Goal: Task Accomplishment & Management: Use online tool/utility

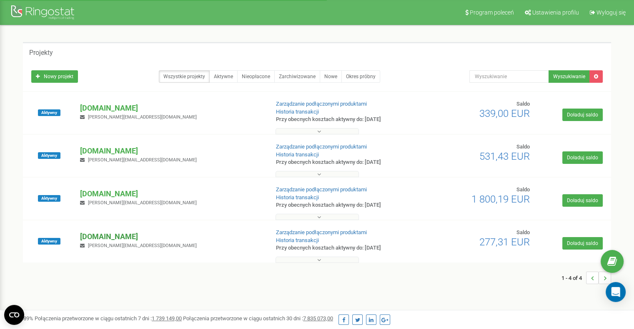
click at [166, 237] on p "[DOMAIN_NAME]" at bounding box center [171, 237] width 182 height 11
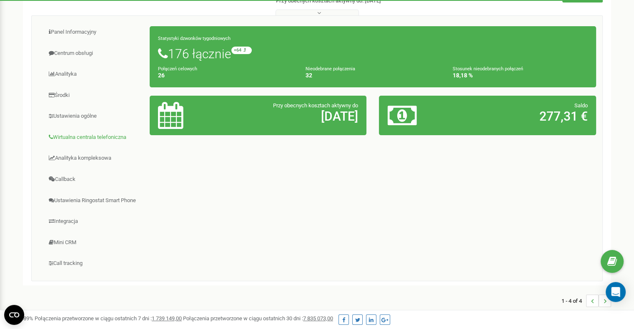
scroll to position [248, 0]
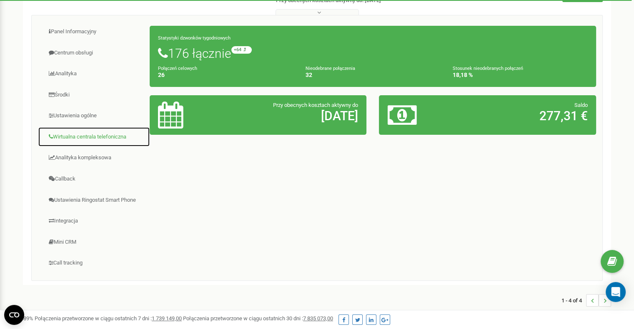
click at [73, 136] on link "Wirtualna centrala telefoniczna" at bounding box center [94, 137] width 112 height 20
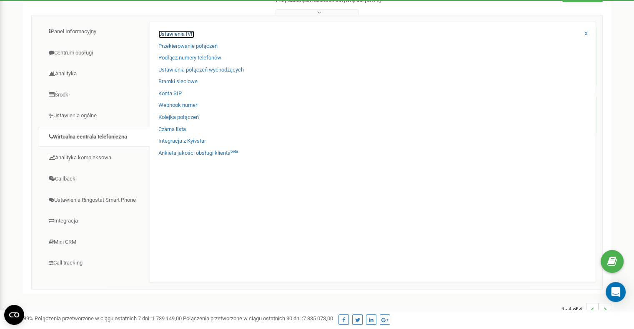
click at [177, 34] on link "Ustawienia IVR" at bounding box center [176, 34] width 36 height 8
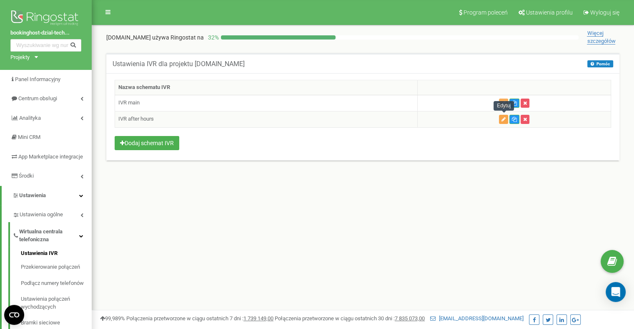
click at [503, 118] on icon "button" at bounding box center [503, 119] width 4 height 5
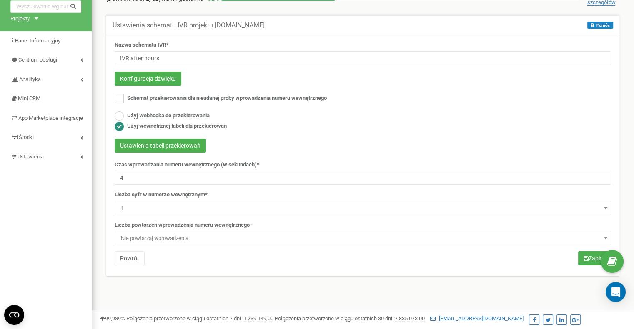
scroll to position [39, 0]
click at [185, 146] on button "Ustawienia tabeli przekierowań" at bounding box center [160, 145] width 91 height 14
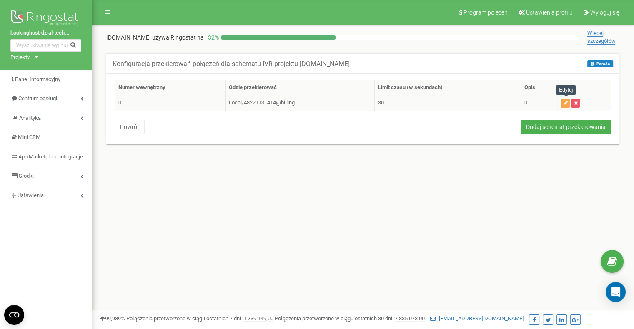
click at [563, 101] on button "button" at bounding box center [564, 103] width 9 height 9
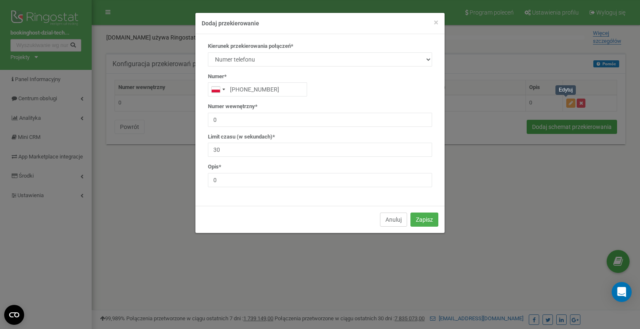
click at [387, 218] on button "Anuluj" at bounding box center [393, 220] width 27 height 14
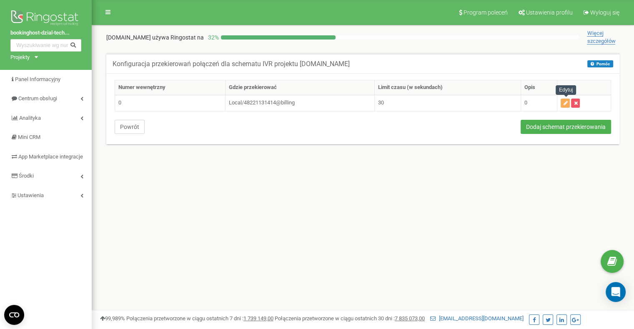
click at [128, 123] on button "Powrót" at bounding box center [130, 127] width 30 height 14
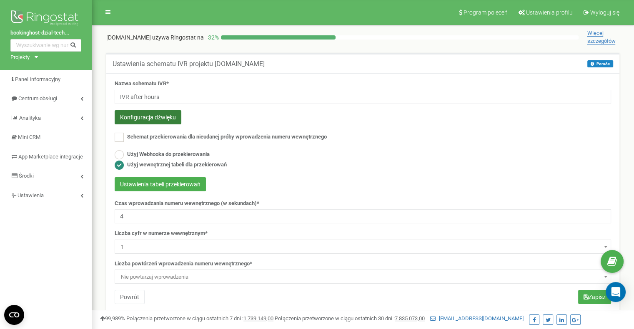
click at [157, 118] on button "Konfiguracja dźwięku" at bounding box center [148, 117] width 67 height 14
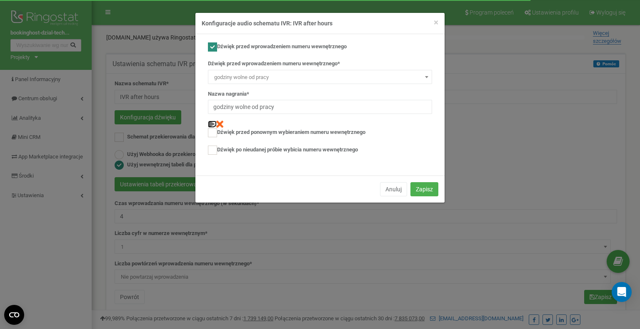
click at [212, 123] on img at bounding box center [211, 124] width 7 height 7
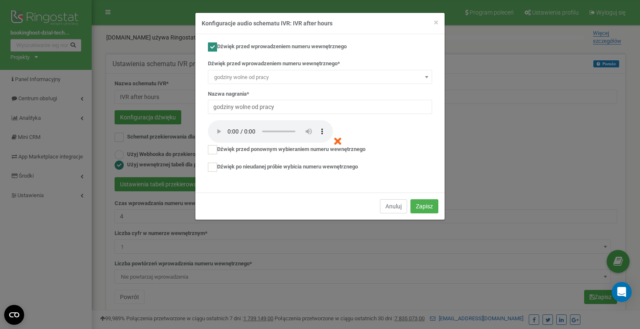
click at [392, 204] on button "Anuluj" at bounding box center [393, 207] width 27 height 14
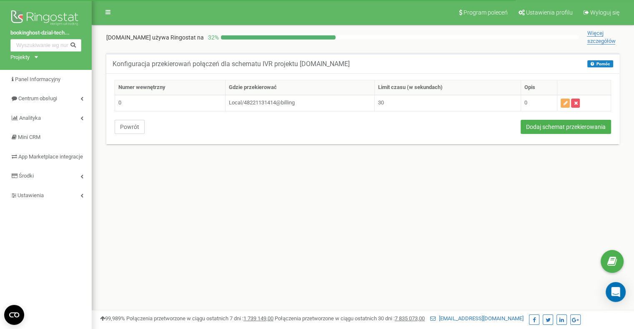
click at [130, 125] on button "Powrót" at bounding box center [130, 127] width 30 height 14
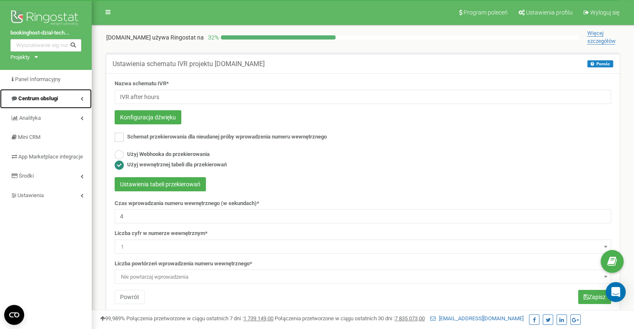
click at [47, 97] on span "Centrum obsługi" at bounding box center [38, 98] width 40 height 6
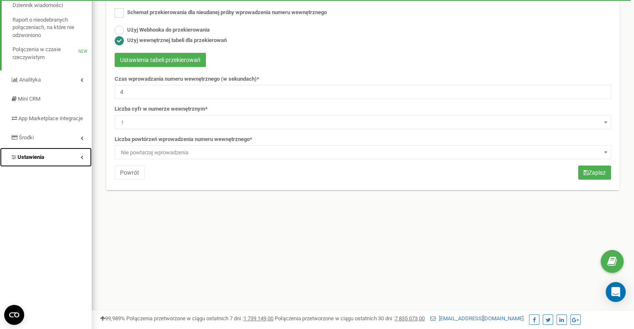
click at [33, 160] on span "Ustawienia" at bounding box center [30, 157] width 27 height 6
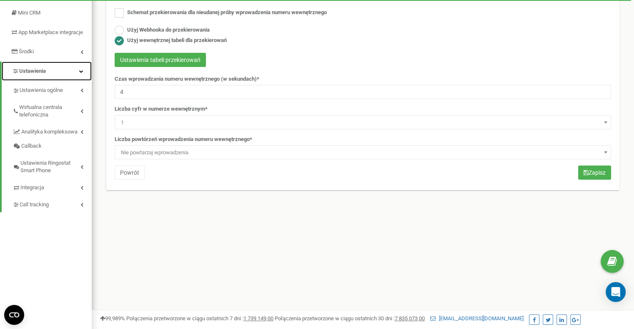
scroll to position [38, 0]
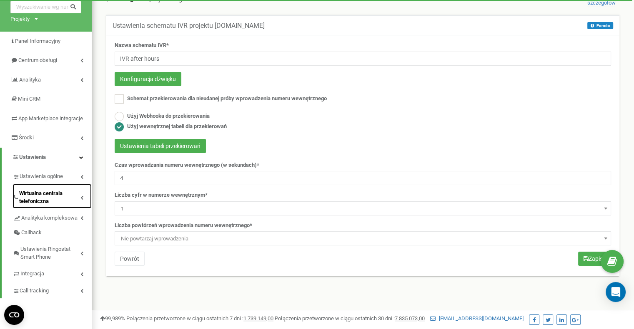
click at [36, 203] on span "Wirtualna centrala telefoniczna" at bounding box center [49, 197] width 61 height 15
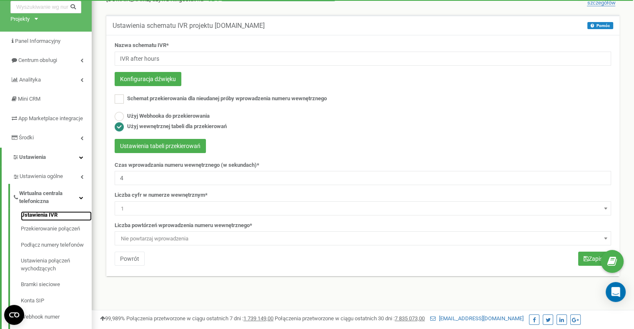
click at [44, 222] on link "Ustawienia IVR" at bounding box center [56, 217] width 71 height 10
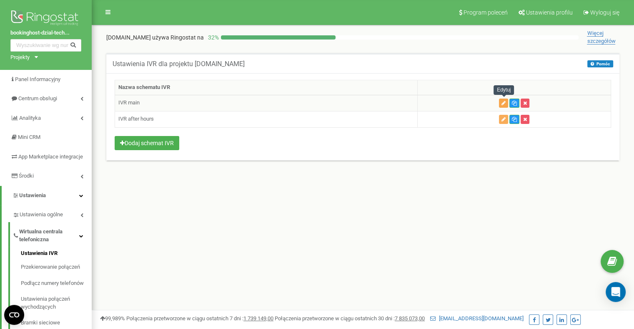
click at [504, 102] on icon "button" at bounding box center [503, 103] width 4 height 5
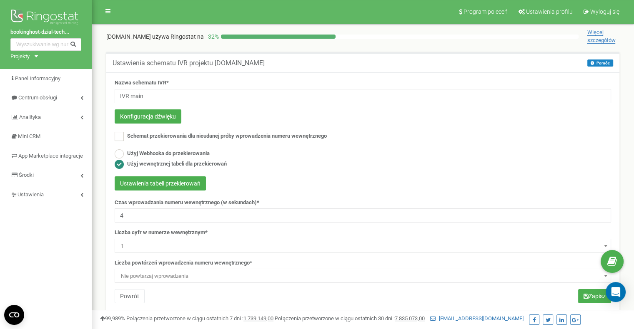
scroll to position [0, 0]
click at [182, 186] on button "Ustawienia tabeli przekierowań" at bounding box center [160, 184] width 91 height 14
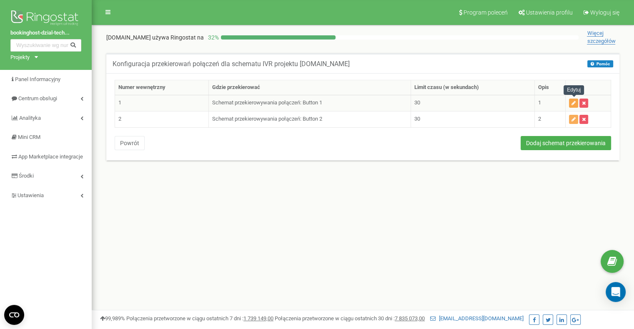
click at [574, 104] on icon "button" at bounding box center [573, 103] width 4 height 5
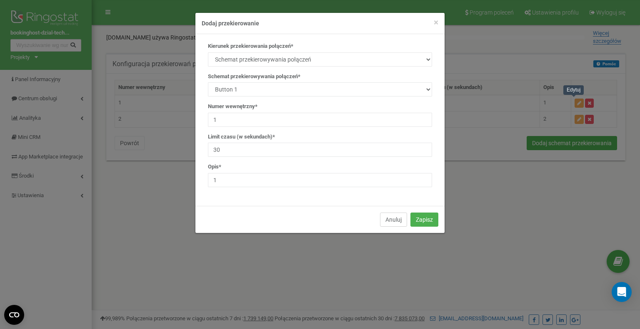
click at [394, 219] on button "Anuluj" at bounding box center [393, 220] width 27 height 14
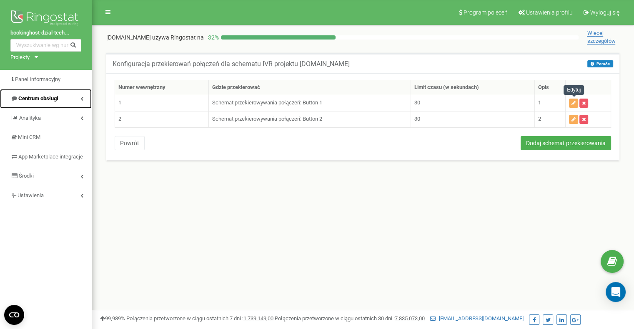
click at [45, 96] on span "Centrum obsługi" at bounding box center [38, 98] width 40 height 6
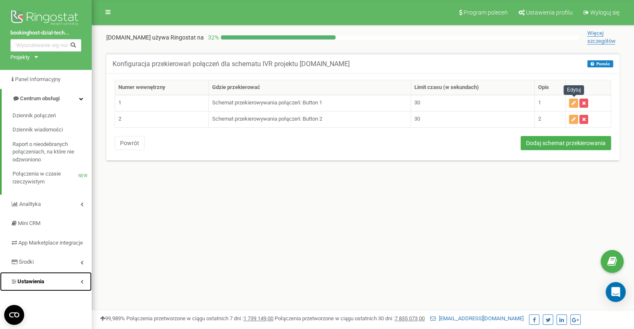
click at [43, 285] on span "Ustawienia" at bounding box center [30, 282] width 27 height 6
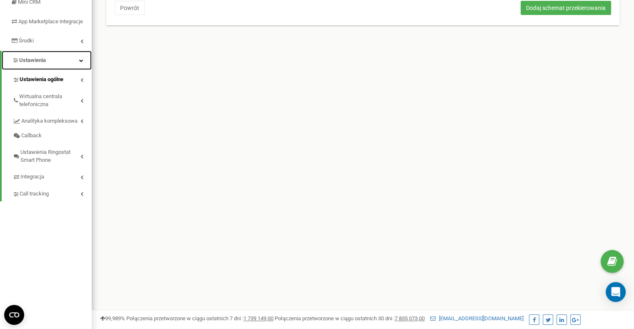
scroll to position [135, 0]
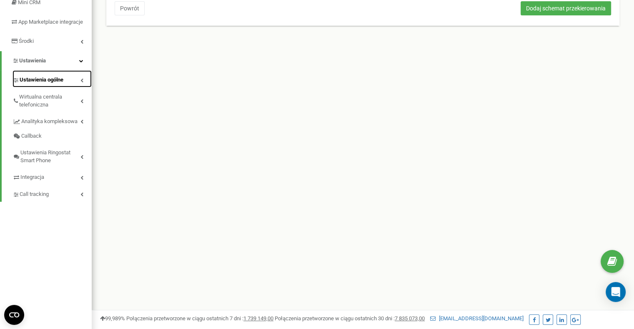
click at [46, 84] on span "Ustawienia ogólne" at bounding box center [42, 80] width 44 height 8
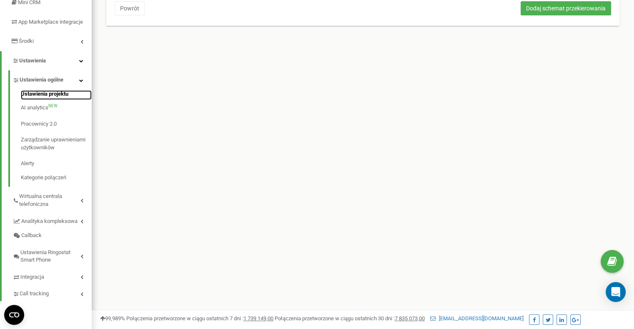
click at [45, 100] on link "Ustawienia projektu" at bounding box center [56, 95] width 71 height 10
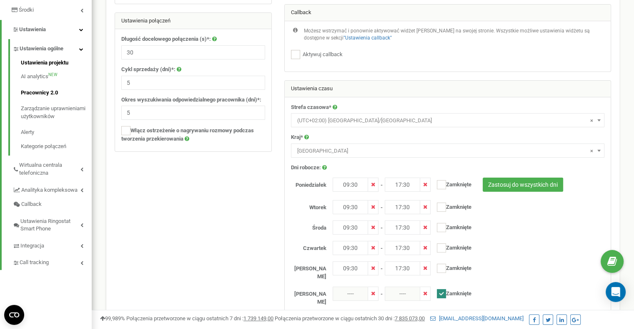
scroll to position [167, 0]
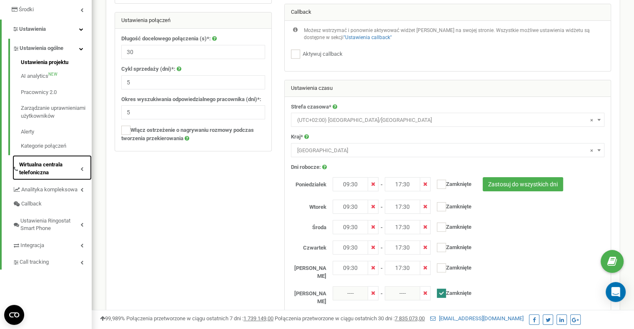
click at [41, 175] on span "Wirtualna centrala telefoniczna" at bounding box center [49, 168] width 61 height 15
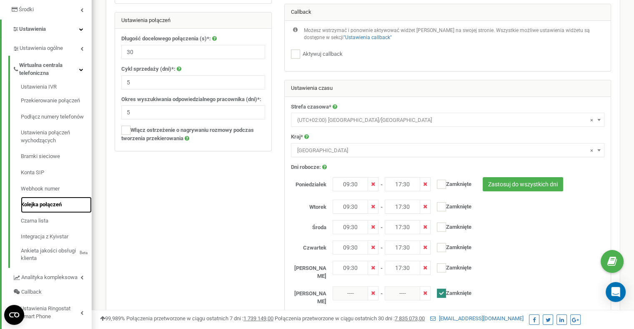
click at [48, 213] on link "Kolejka połączeń" at bounding box center [56, 205] width 71 height 16
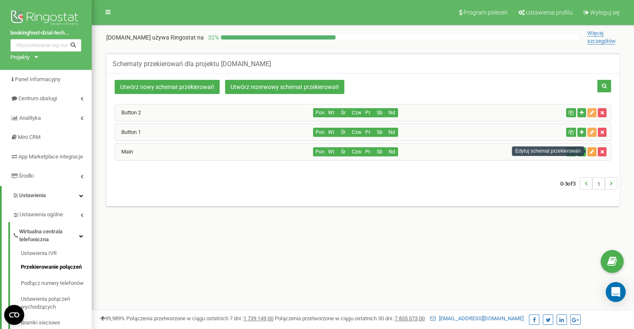
click at [589, 150] on icon "button" at bounding box center [591, 152] width 4 height 5
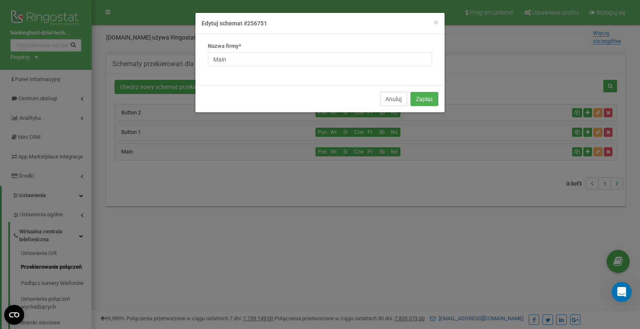
click at [398, 93] on button "Anuluj" at bounding box center [393, 99] width 27 height 14
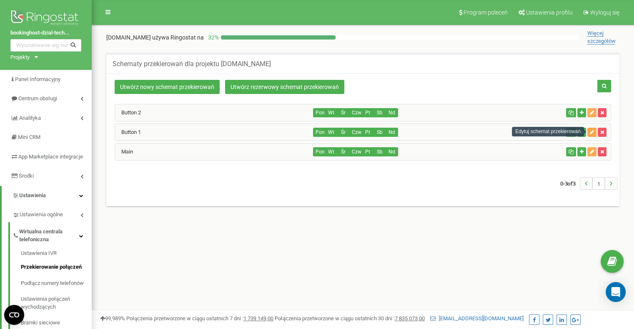
click at [593, 130] on icon "button" at bounding box center [591, 132] width 4 height 5
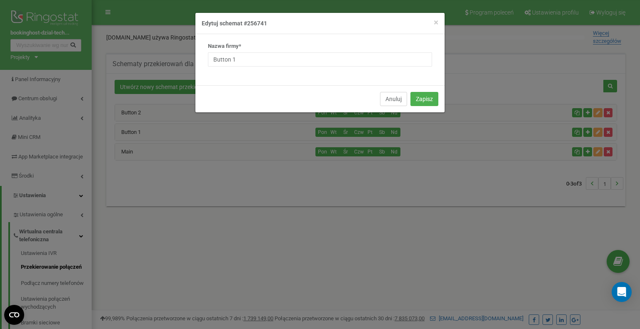
click at [389, 97] on button "Anuluj" at bounding box center [393, 99] width 27 height 14
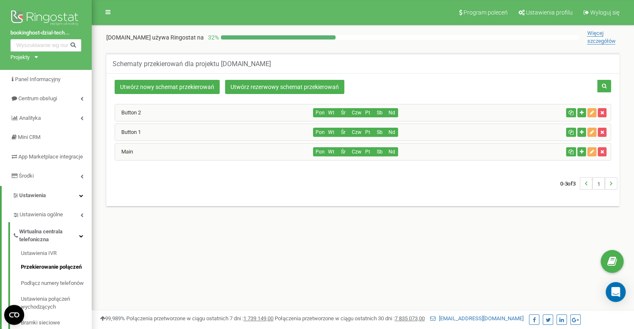
click at [149, 151] on div "Main" at bounding box center [214, 152] width 198 height 17
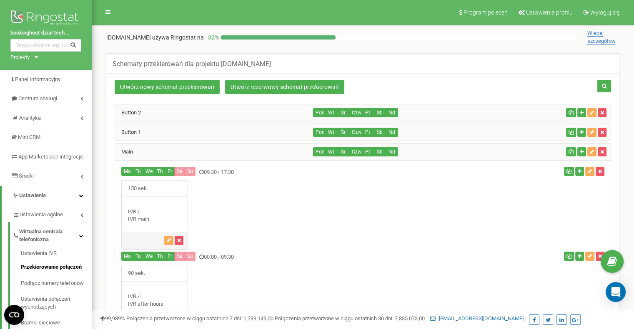
click at [235, 132] on div "Вutton 1" at bounding box center [214, 132] width 198 height 17
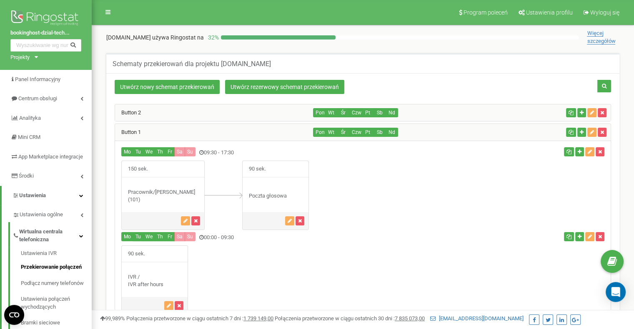
click at [262, 112] on div "Вutton 2" at bounding box center [214, 113] width 198 height 17
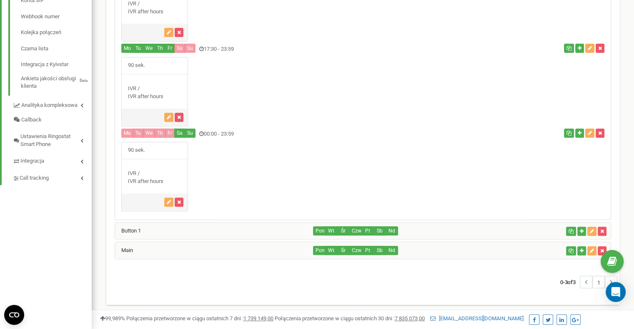
scroll to position [339, 0]
click at [270, 228] on div "Вutton 1" at bounding box center [214, 230] width 198 height 17
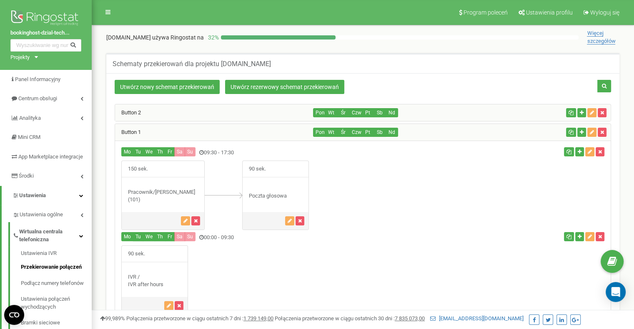
scroll to position [0, 0]
click at [225, 113] on div "Вutton 2" at bounding box center [214, 113] width 198 height 17
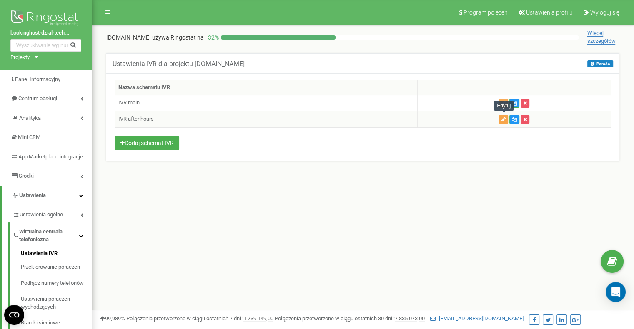
click at [503, 120] on icon "button" at bounding box center [503, 119] width 4 height 5
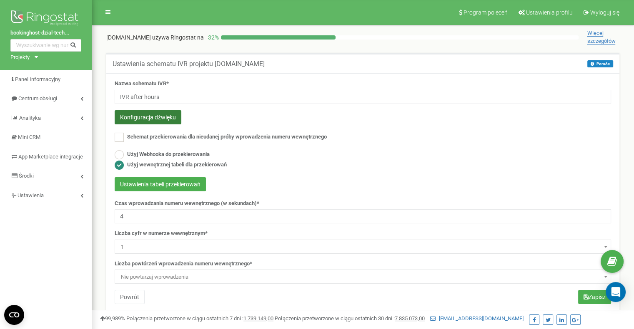
click at [163, 120] on button "Konfiguracja dźwięku" at bounding box center [148, 117] width 67 height 14
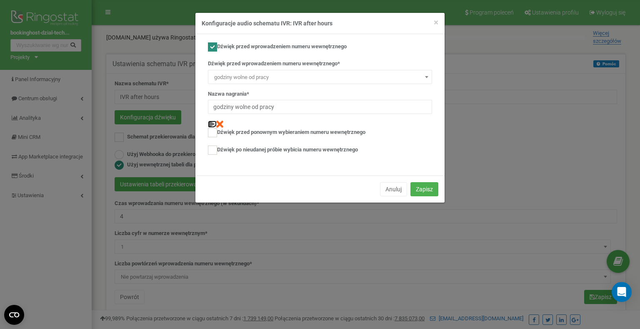
click at [210, 123] on img at bounding box center [211, 124] width 7 height 7
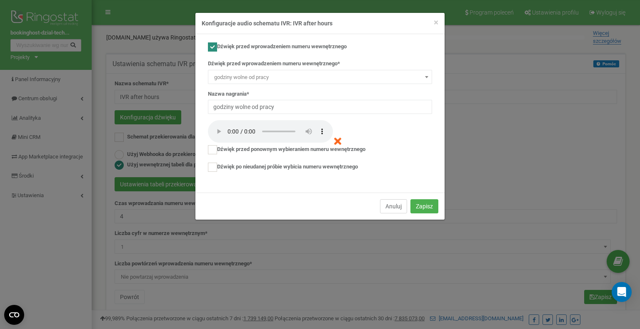
click at [392, 204] on button "Anuluj" at bounding box center [393, 207] width 27 height 14
